Goal: Navigation & Orientation: Find specific page/section

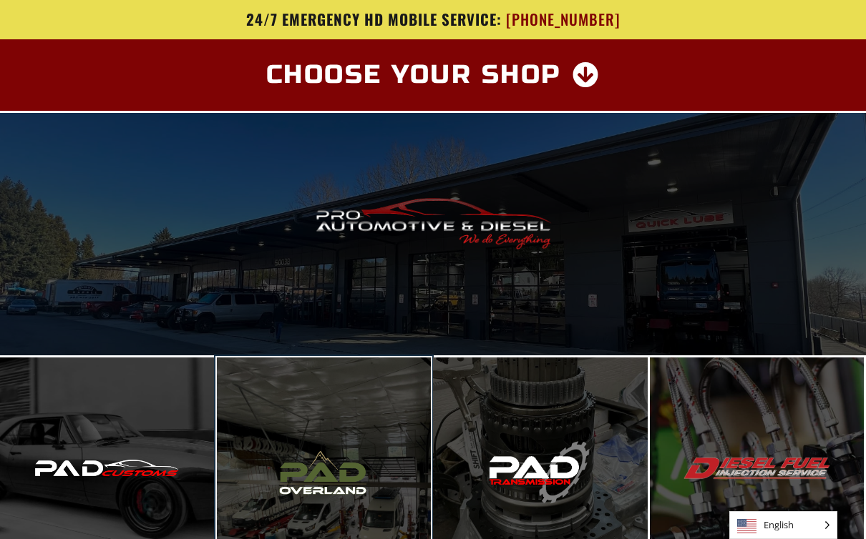
click at [333, 464] on span "Enter PAD Overland" at bounding box center [323, 478] width 156 height 29
click at [351, 464] on span "Enter PAD Overland" at bounding box center [323, 478] width 156 height 29
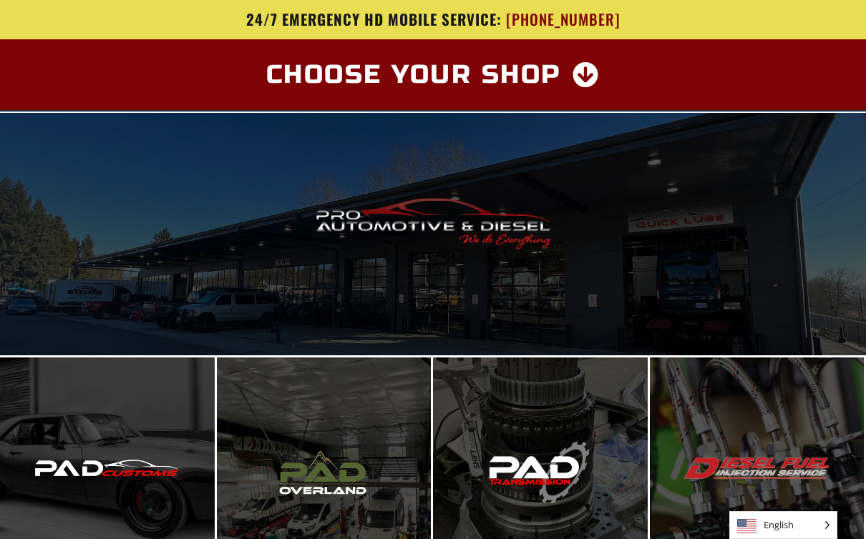
click at [499, 220] on span "Enter Pro Automotive & Diesel" at bounding box center [433, 234] width 224 height 29
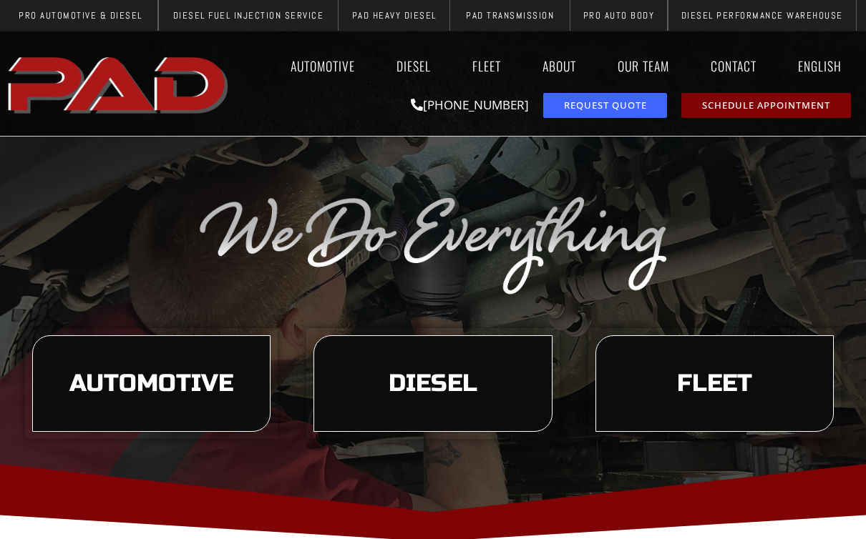
click at [652, 67] on link "Our Team" at bounding box center [643, 65] width 79 height 33
